Goal: Transaction & Acquisition: Purchase product/service

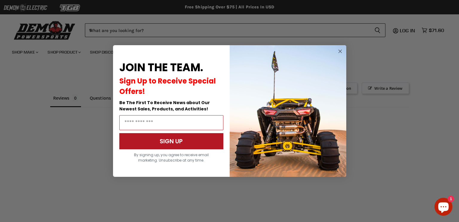
scroll to position [406, 0]
